Goal: Information Seeking & Learning: Learn about a topic

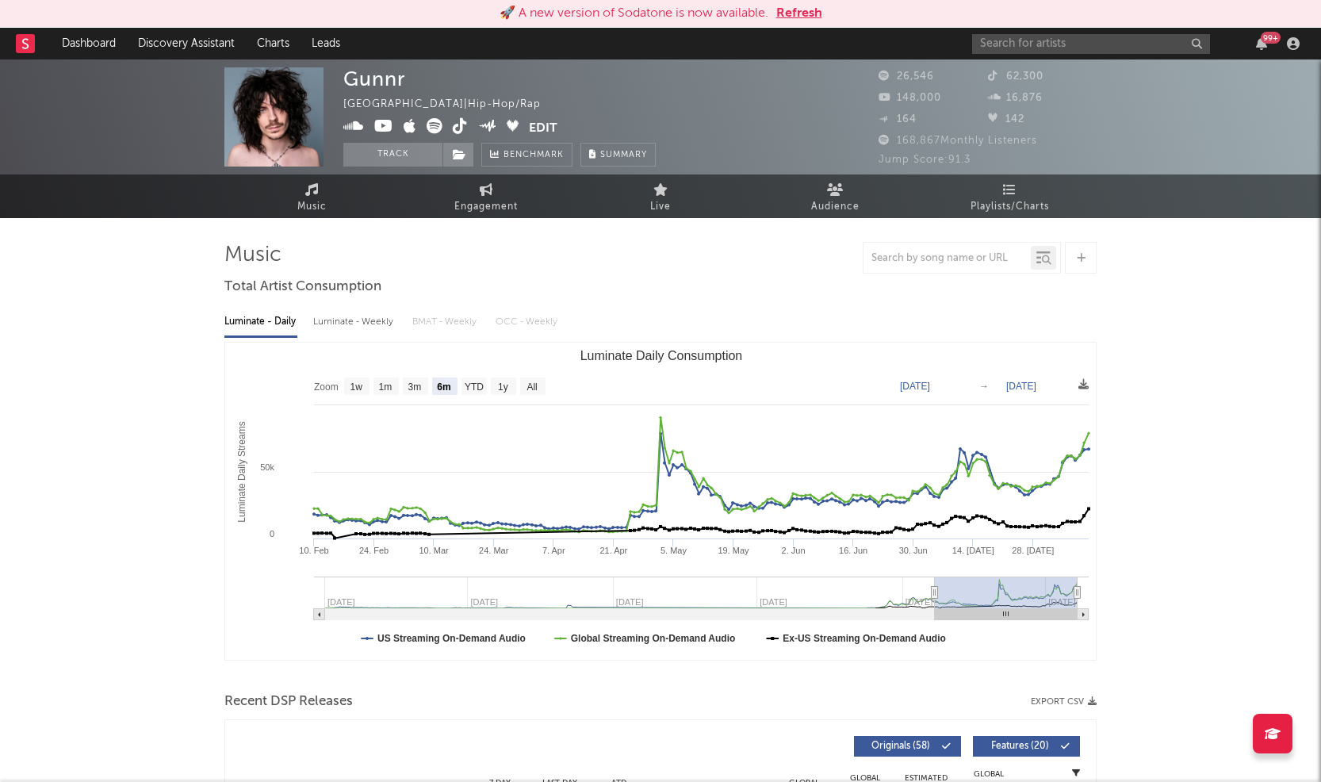
select select "6m"
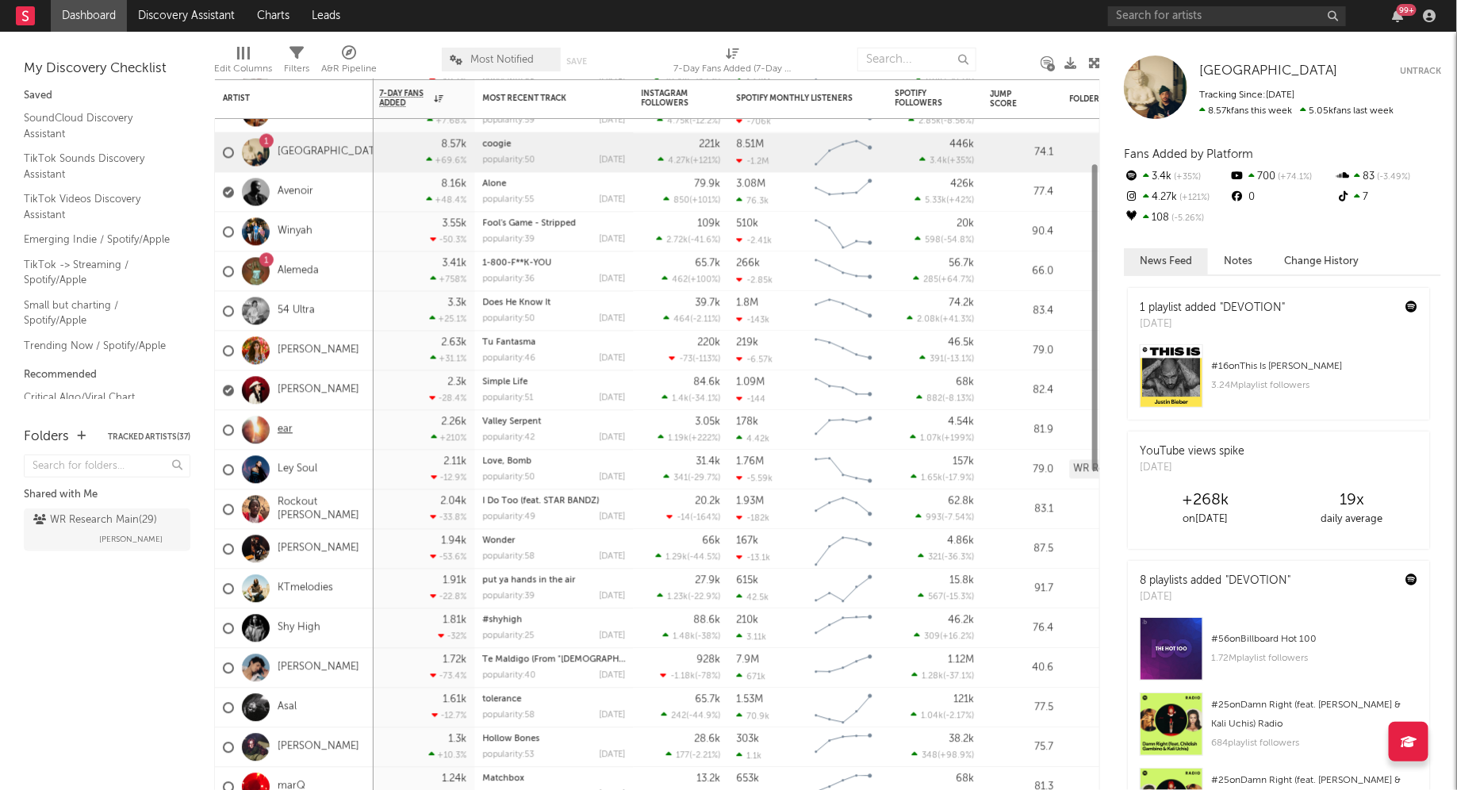
click at [282, 432] on link "ear" at bounding box center [285, 430] width 15 height 13
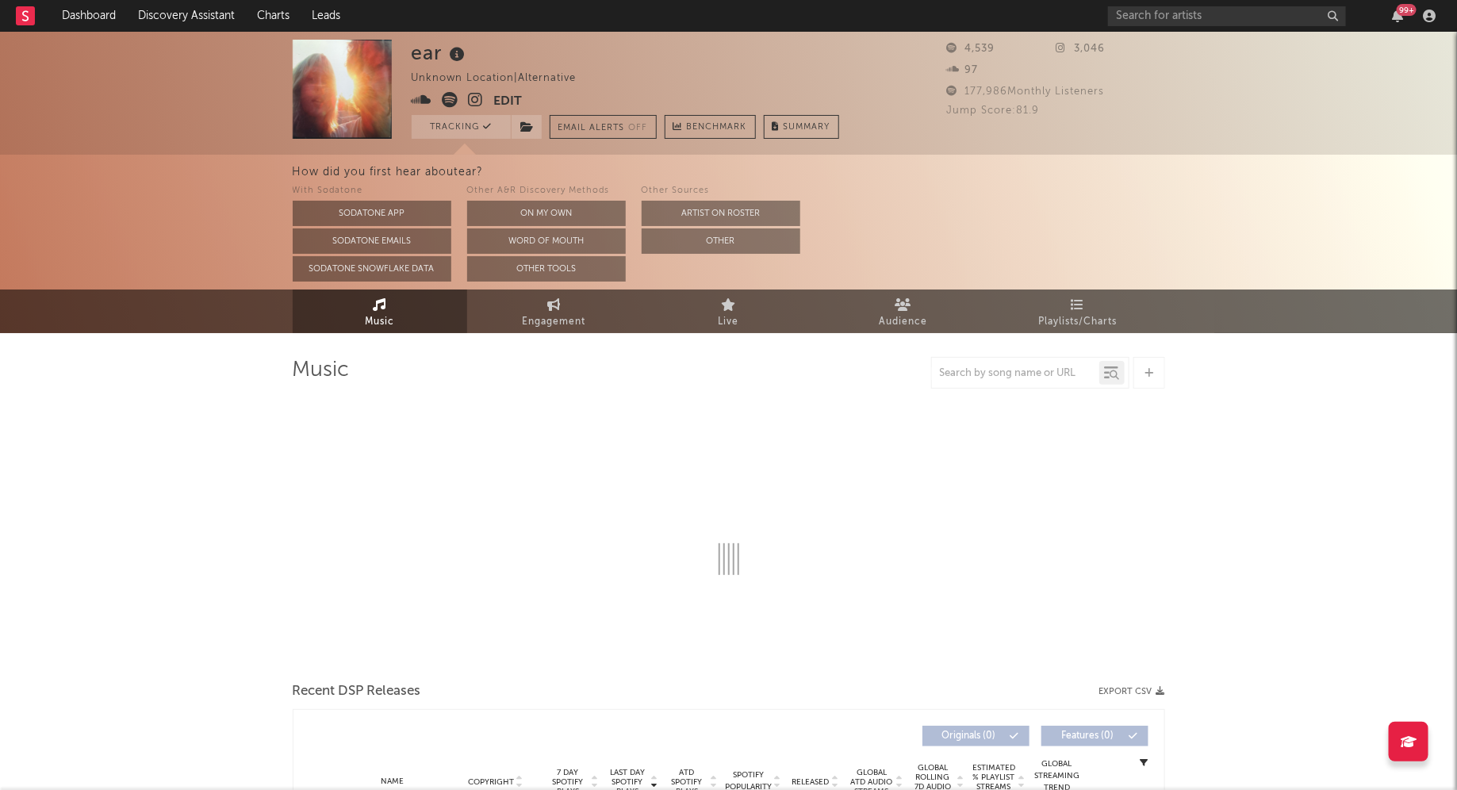
select select "1w"
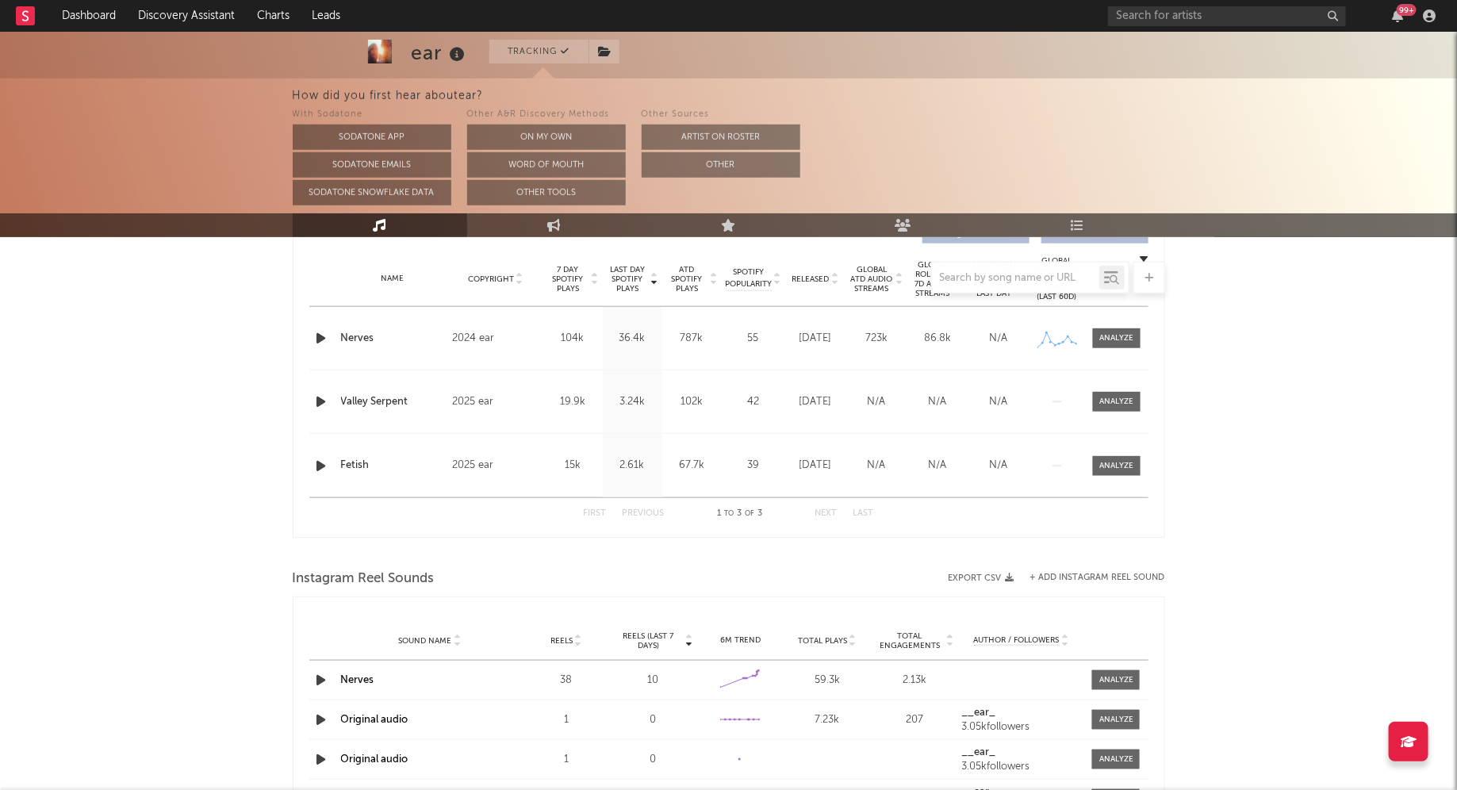
scroll to position [627, 0]
click at [322, 673] on icon "button" at bounding box center [321, 681] width 17 height 20
click at [673, 763] on div "00:03 03:04" at bounding box center [729, 770] width 278 height 40
click at [673, 771] on div at bounding box center [729, 771] width 198 height 4
click at [696, 769] on div at bounding box center [729, 771] width 198 height 4
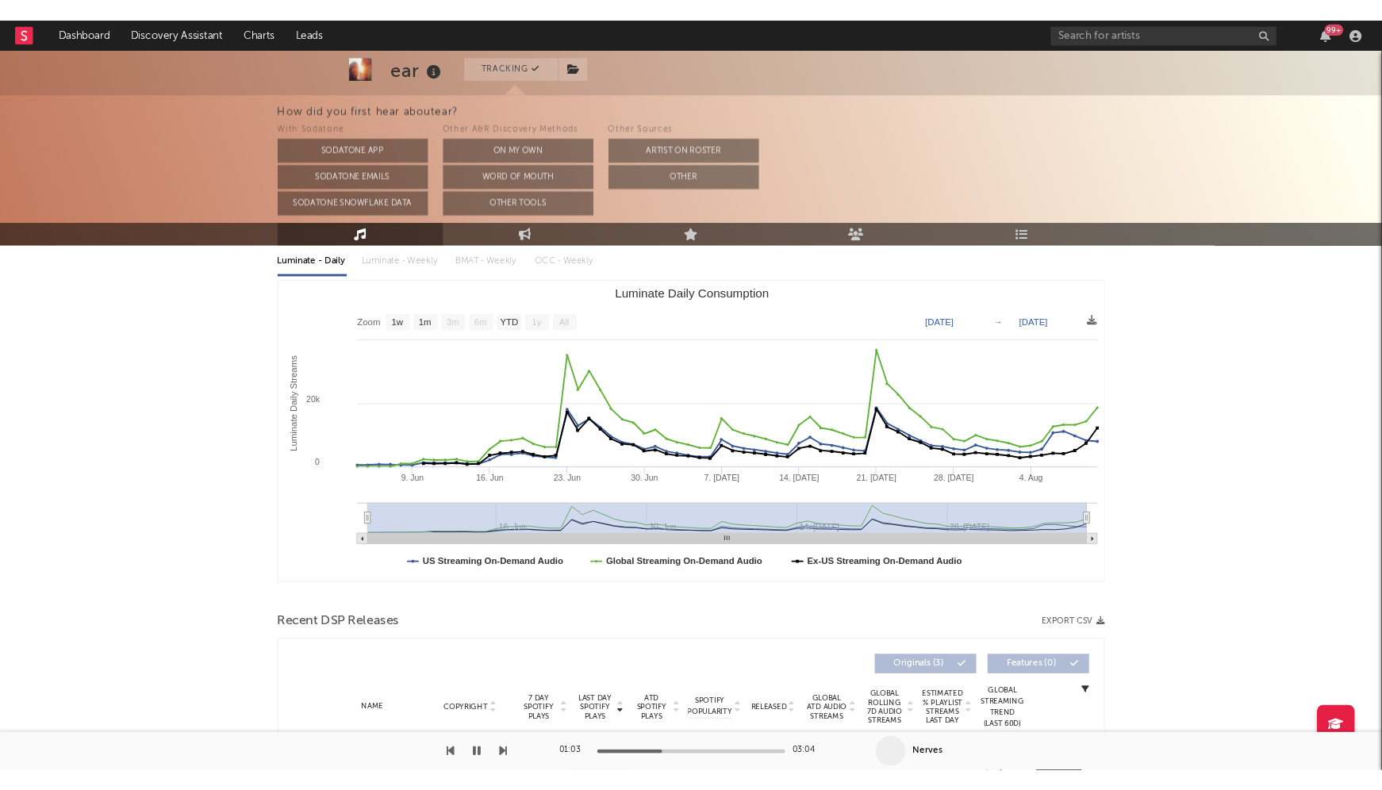
scroll to position [0, 0]
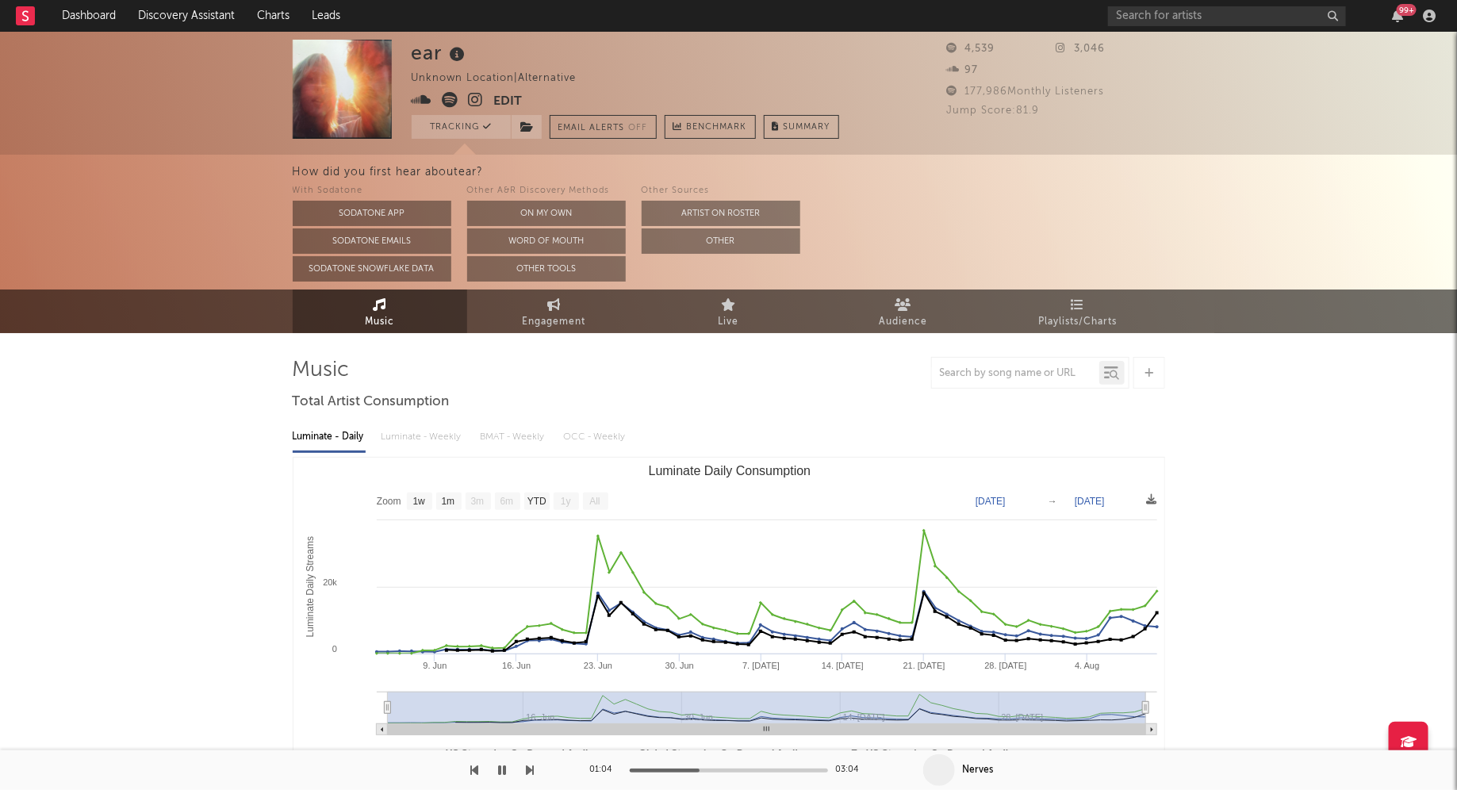
click at [463, 56] on icon at bounding box center [458, 55] width 23 height 22
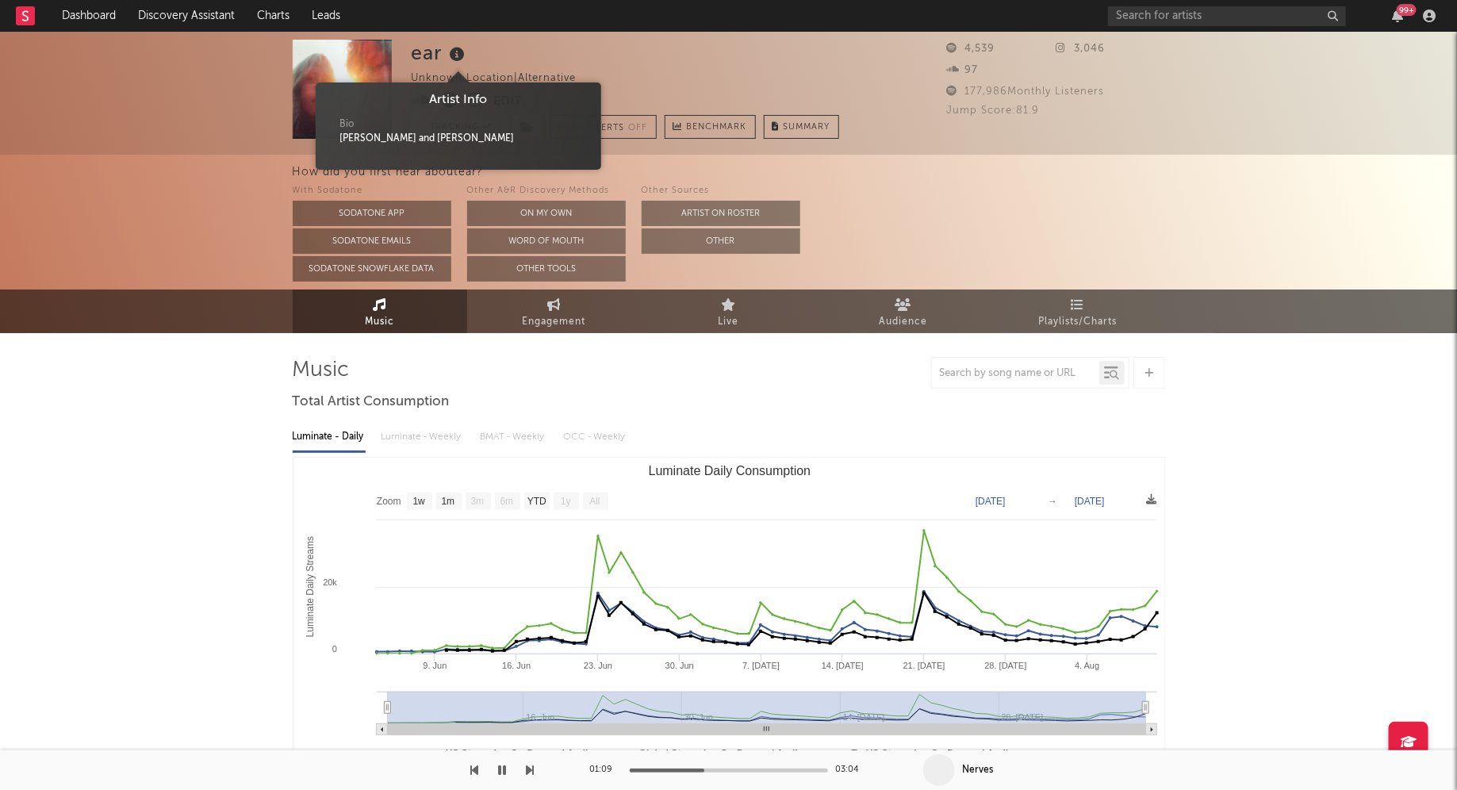
click at [233, 244] on div "How did you first hear about ear ? With Sodatone Sodatone App Sodatone Emails S…" at bounding box center [728, 222] width 1457 height 135
